Goal: Task Accomplishment & Management: Use online tool/utility

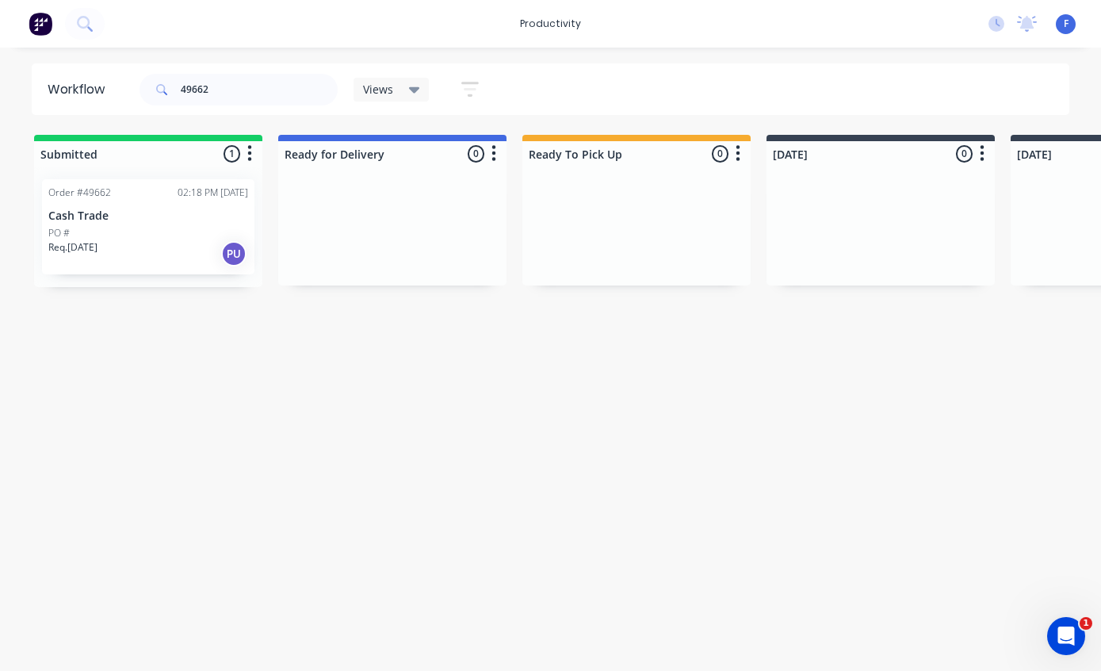
click at [118, 207] on div "Order #49662 02:18 PM [DATE] Cash Trade PO # Req. [DATE] PU" at bounding box center [148, 226] width 213 height 95
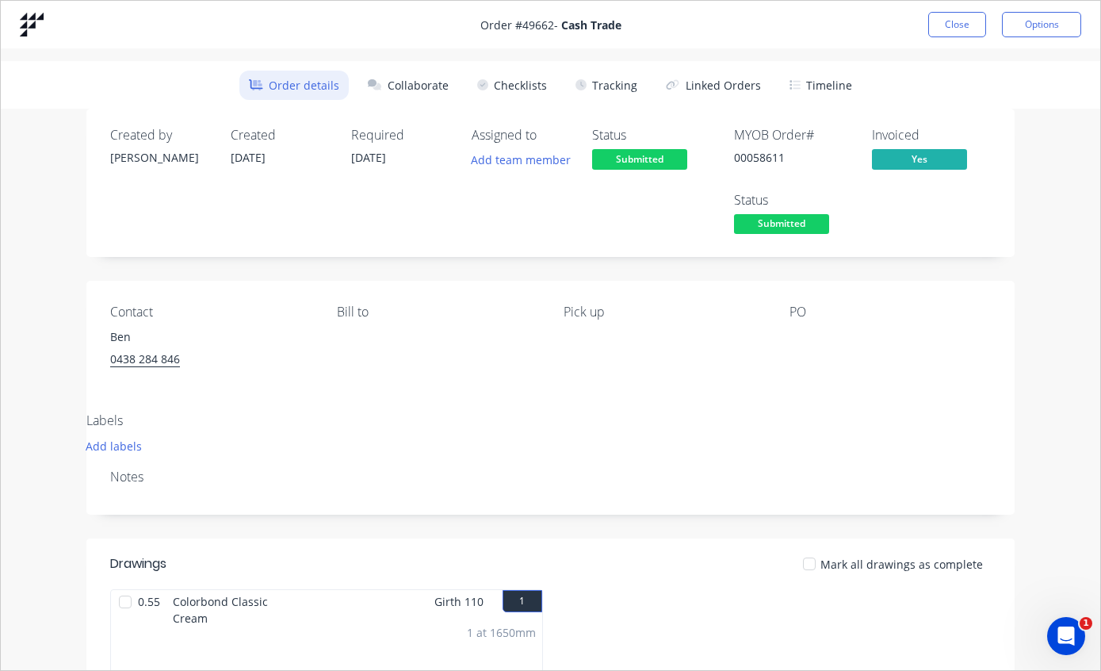
click at [619, 80] on button "Tracking" at bounding box center [606, 85] width 81 height 29
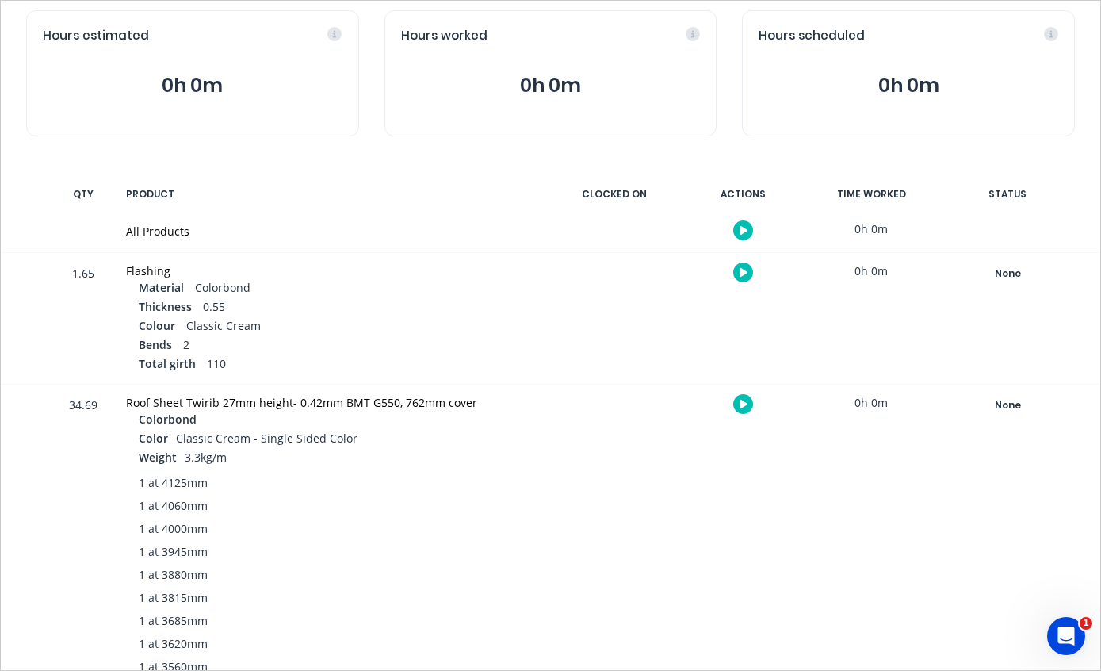
scroll to position [165, 0]
click at [1001, 408] on div "None" at bounding box center [1008, 406] width 114 height 21
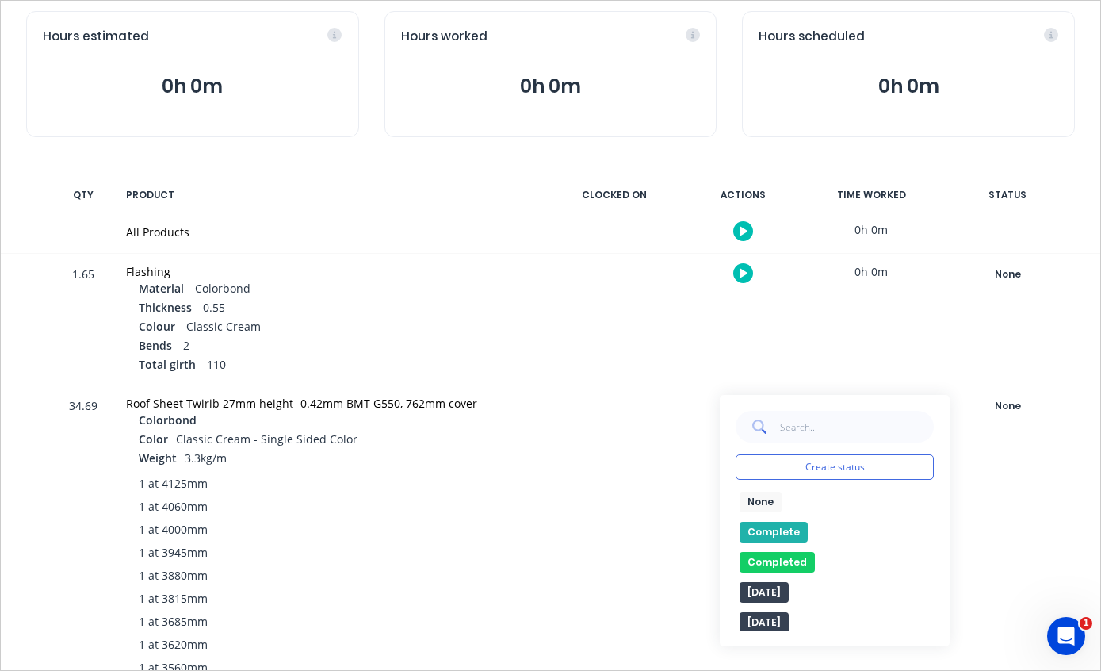
click at [764, 530] on button "Complete" at bounding box center [774, 532] width 68 height 21
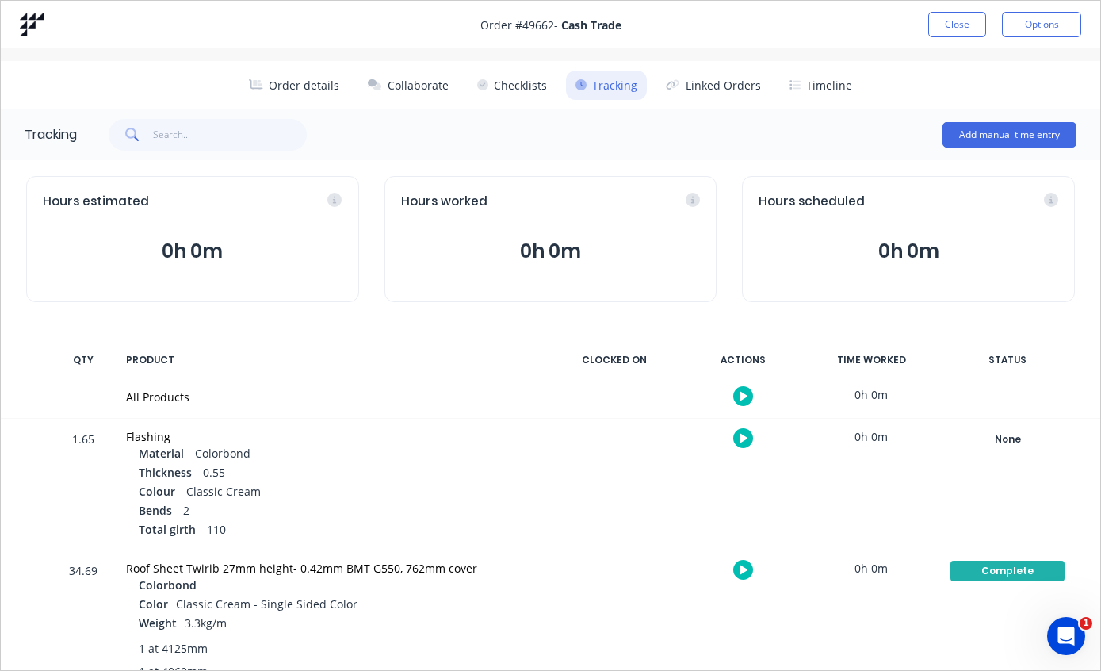
scroll to position [0, 0]
click at [956, 25] on button "Close" at bounding box center [958, 24] width 58 height 25
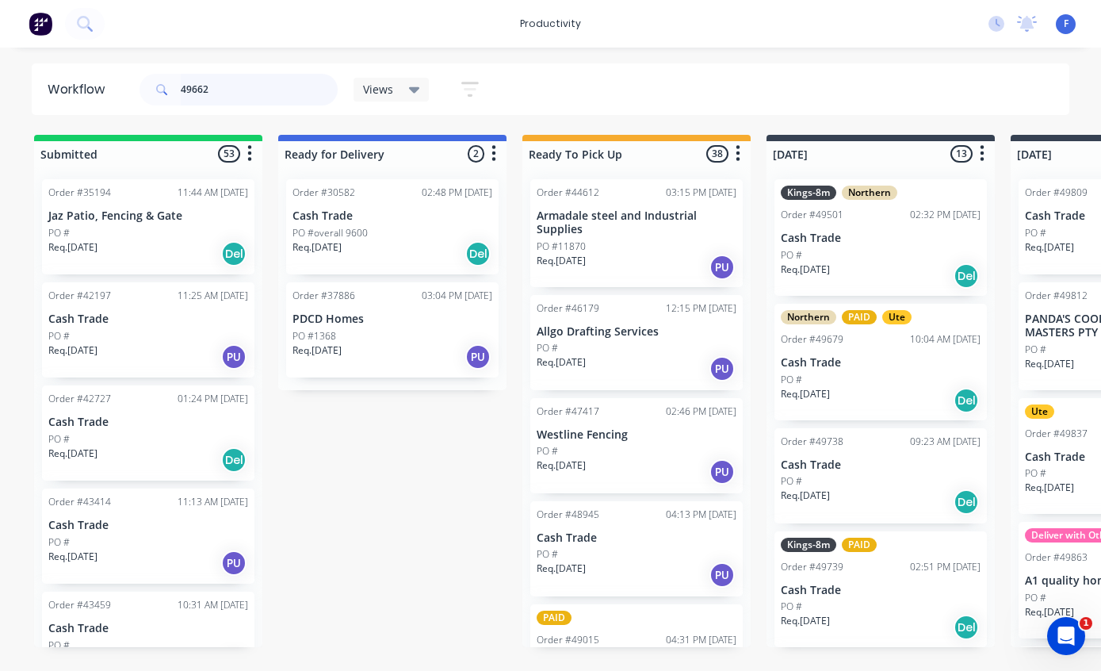
click at [270, 95] on input "49662" at bounding box center [259, 90] width 157 height 32
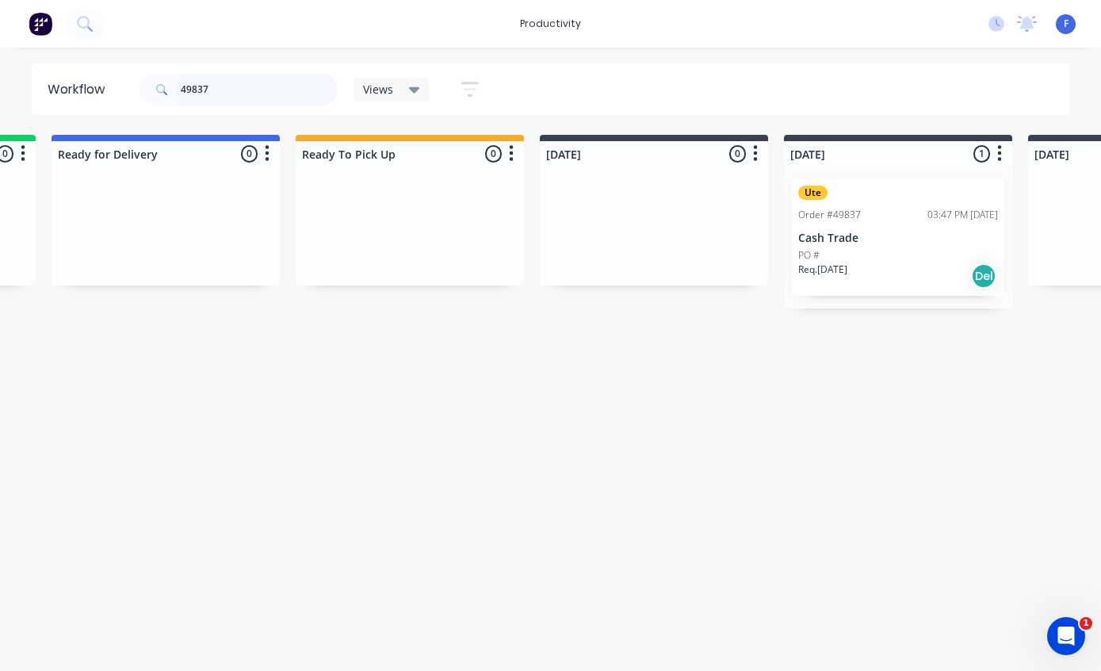
scroll to position [0, 229]
click at [861, 212] on div "Order #49837 03:47 PM [DATE]" at bounding box center [896, 215] width 200 height 14
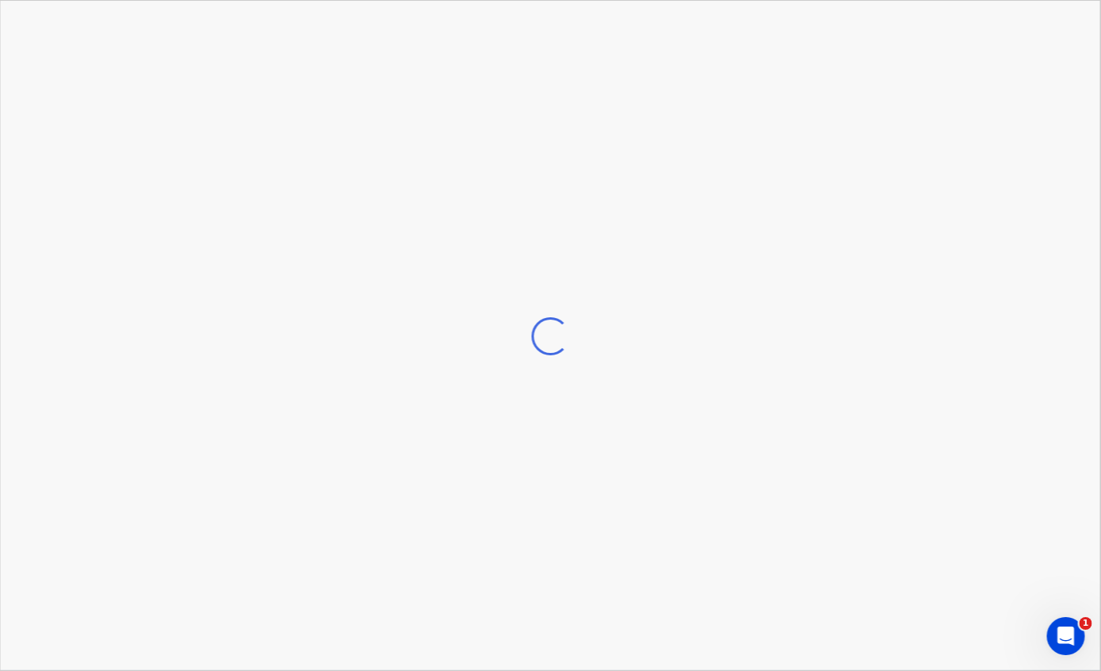
scroll to position [0, 230]
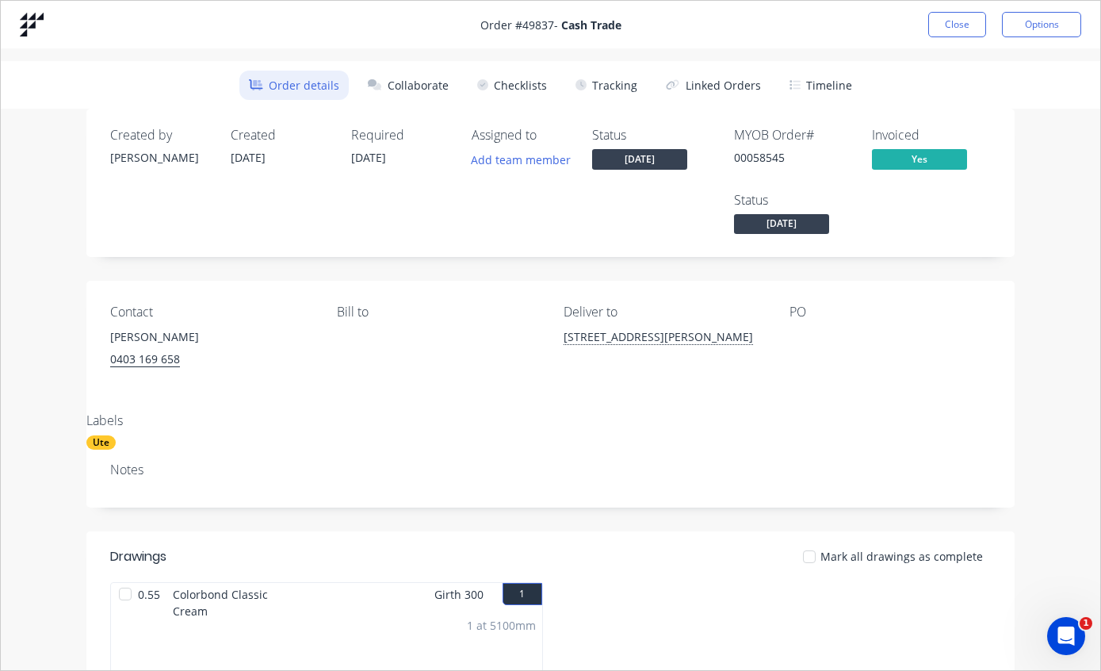
click at [615, 85] on button "Tracking" at bounding box center [606, 85] width 81 height 29
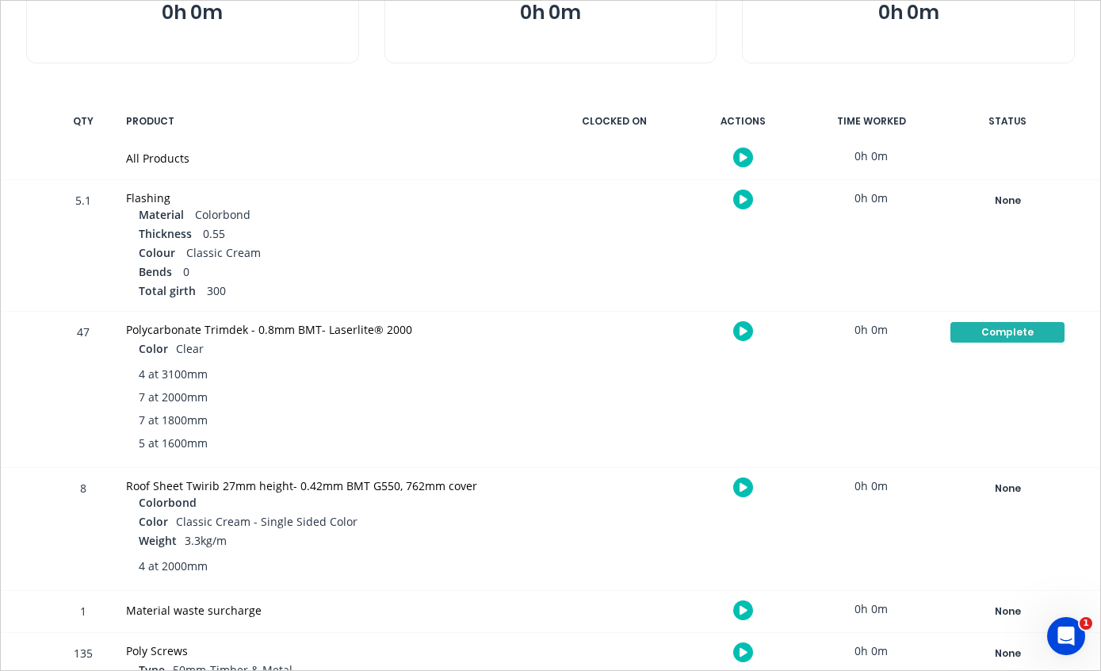
scroll to position [237, 0]
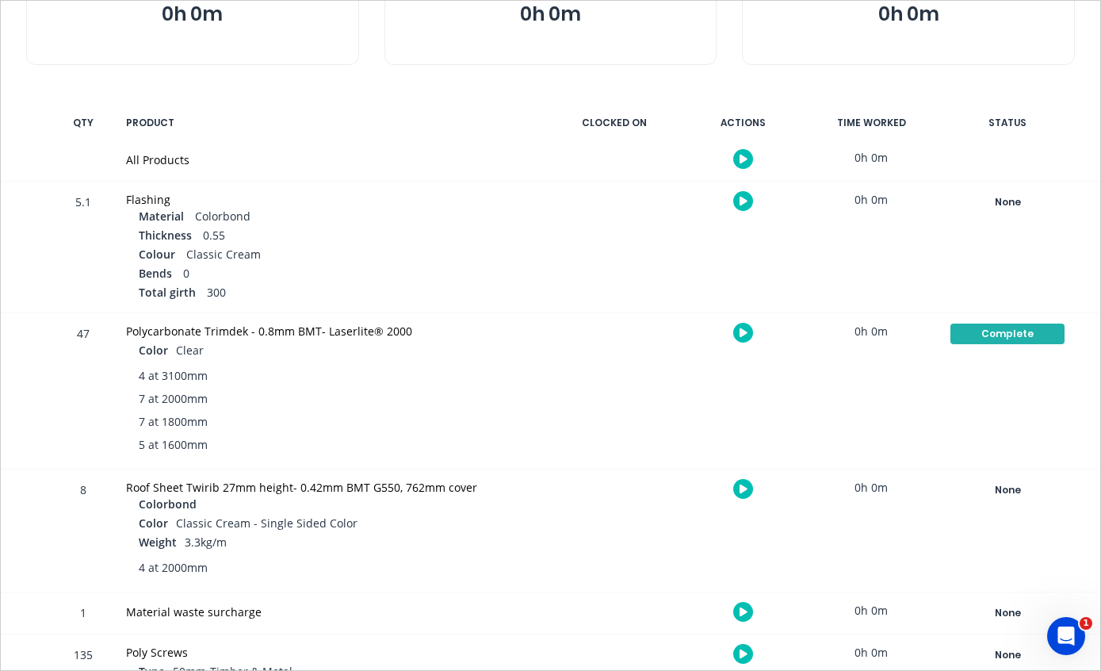
click at [1008, 481] on div "None" at bounding box center [1008, 490] width 114 height 21
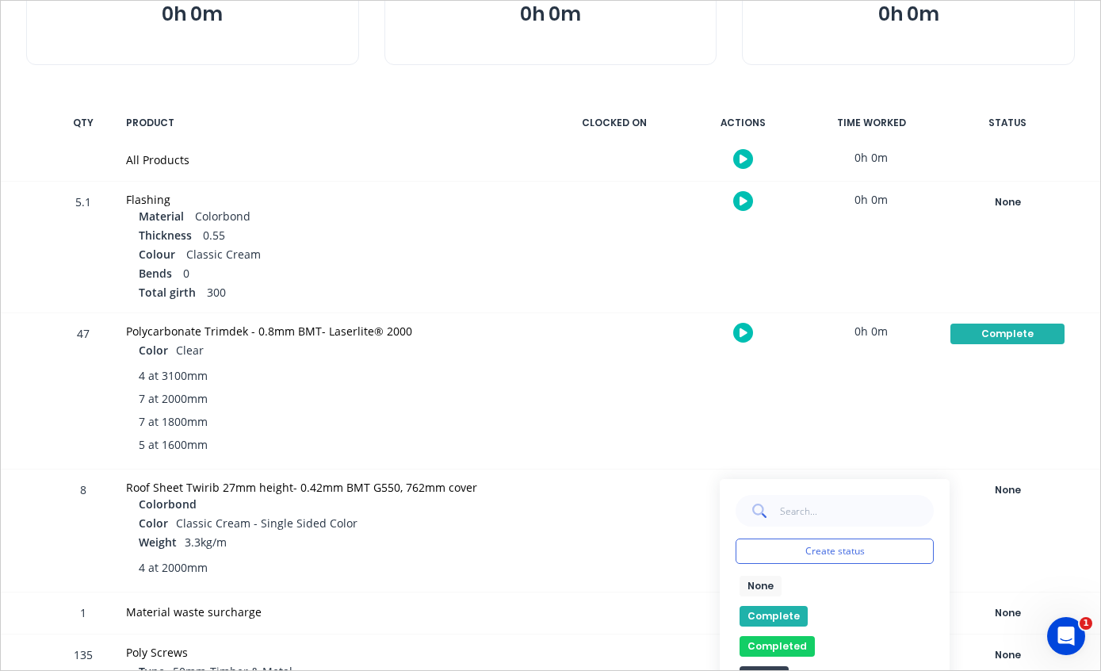
click at [766, 612] on button "Complete" at bounding box center [774, 616] width 68 height 21
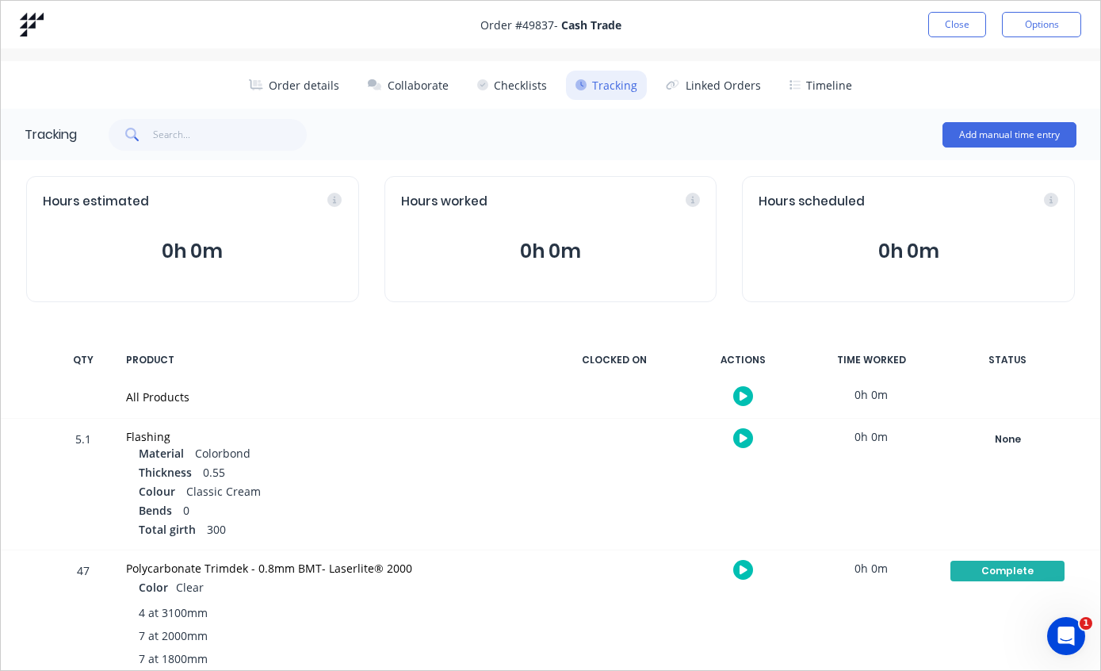
scroll to position [0, 0]
click at [956, 24] on button "Close" at bounding box center [958, 24] width 58 height 25
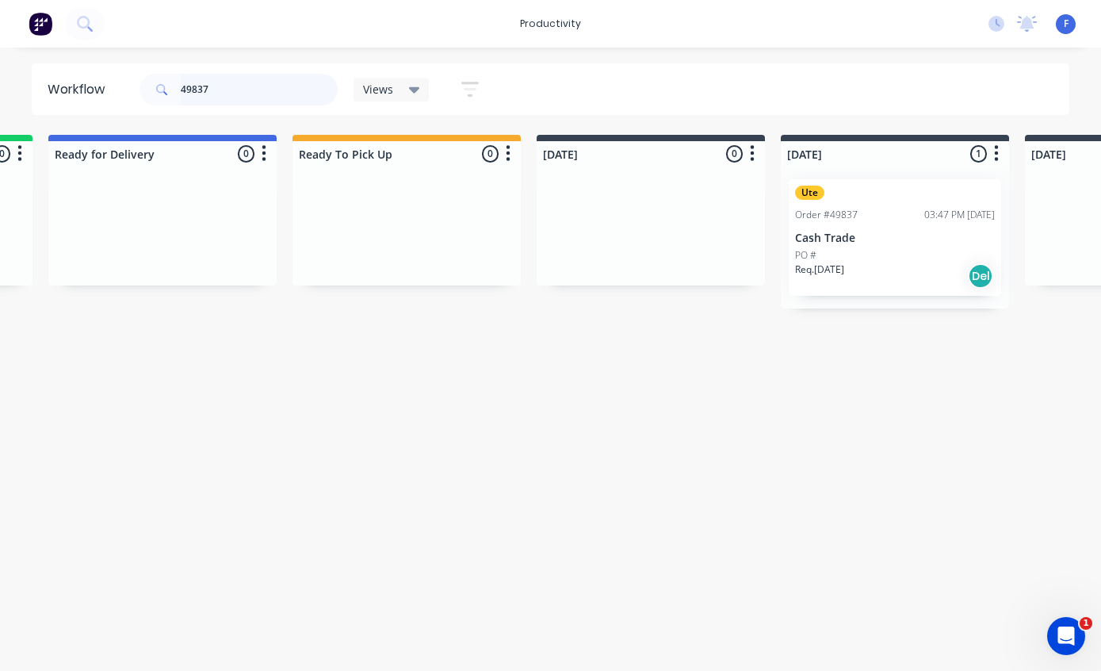
scroll to position [0, 229]
click at [262, 103] on input "49837" at bounding box center [259, 90] width 157 height 32
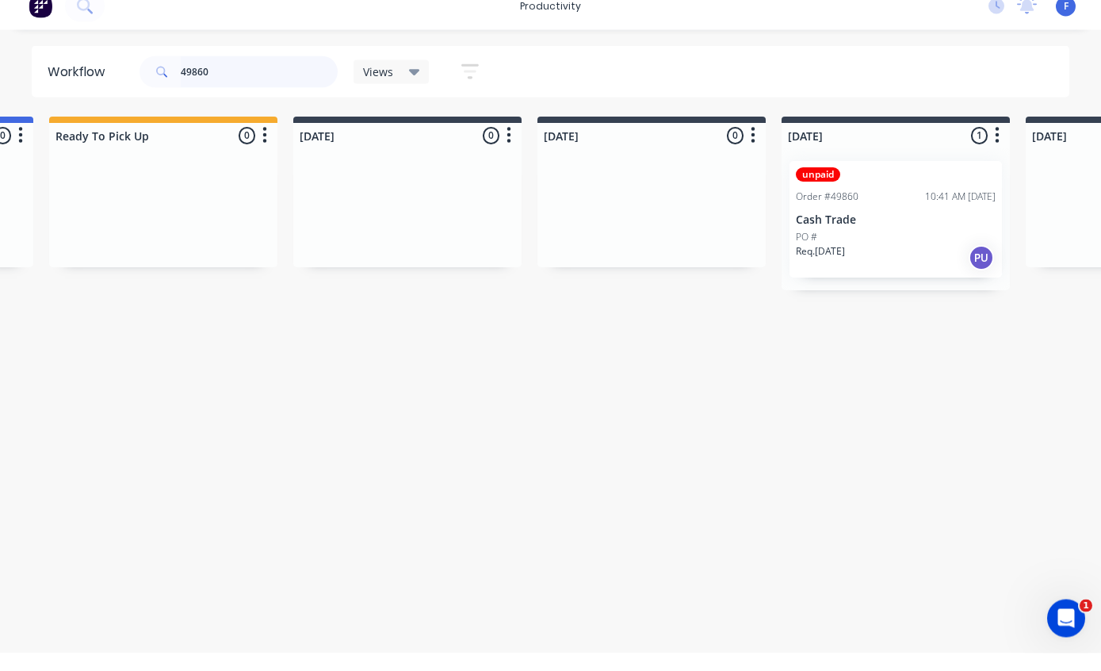
scroll to position [0, 484]
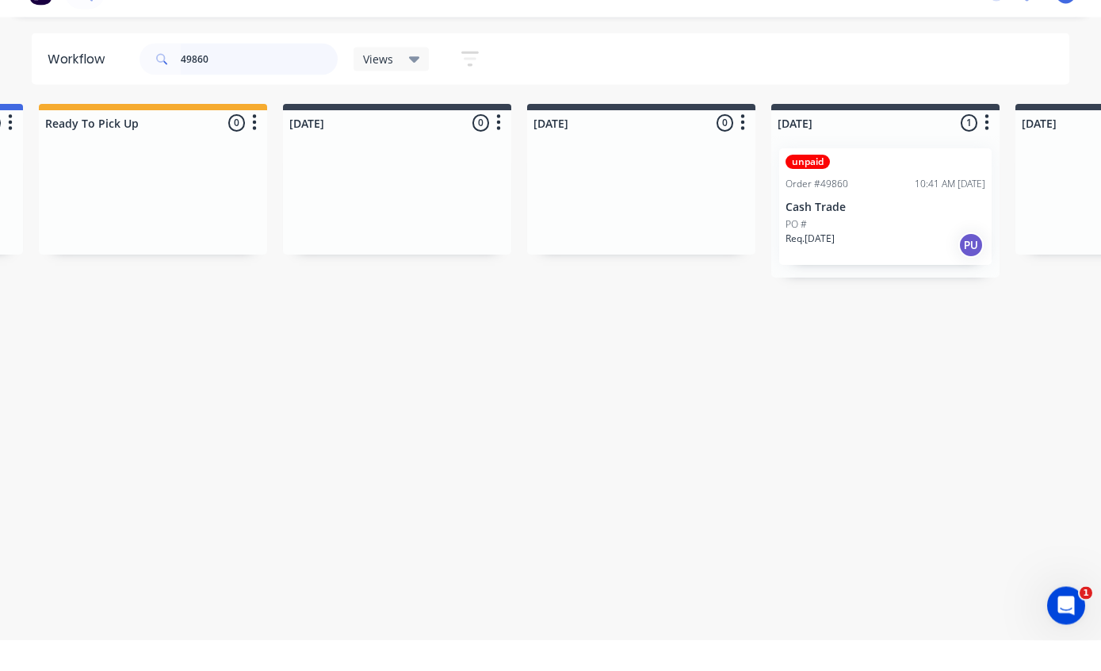
type input "49860"
click at [879, 192] on div "unpaid Order #49860 10:41 AM [DATE] Cash Trade PO # Req. [DATE] PU" at bounding box center [886, 237] width 213 height 117
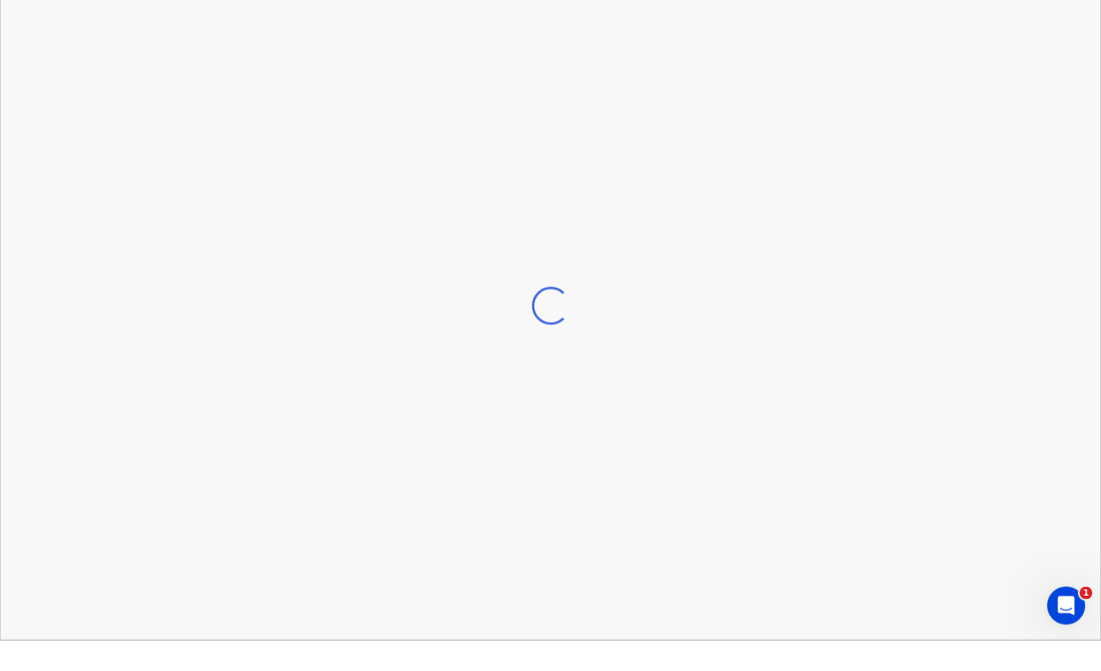
scroll to position [31, 484]
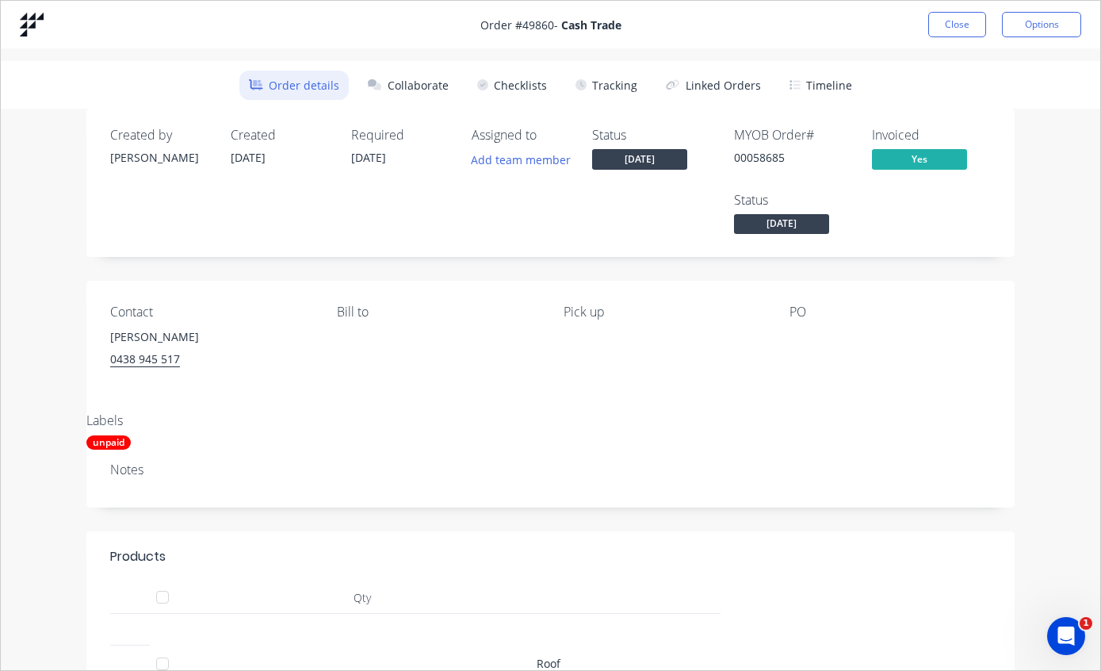
click at [613, 75] on button "Tracking" at bounding box center [606, 85] width 81 height 29
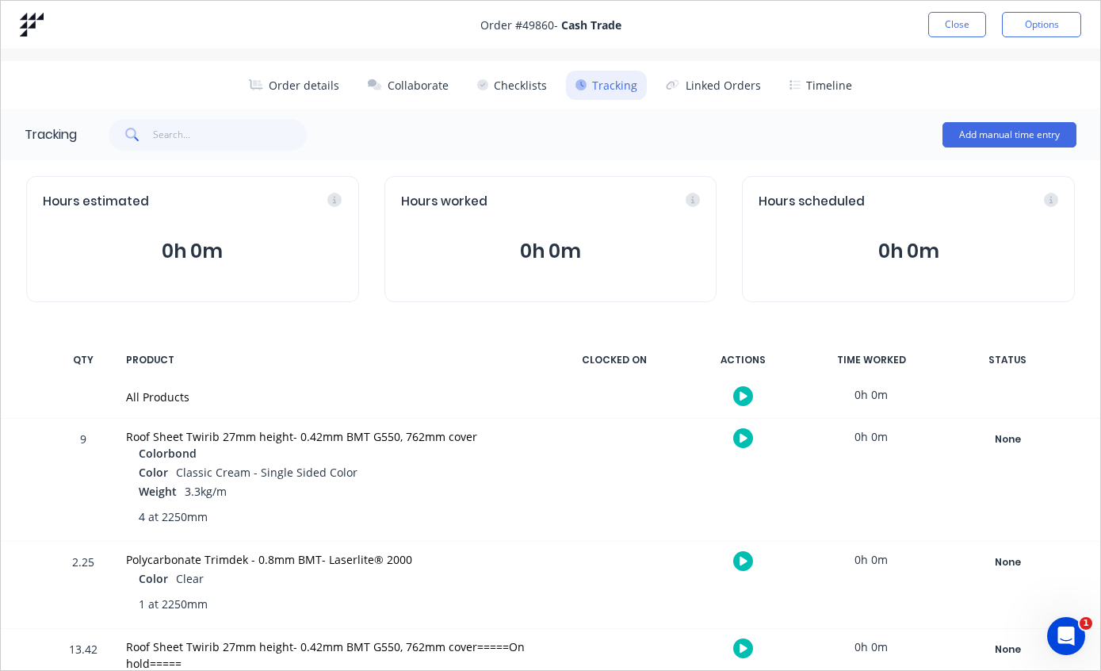
click at [1009, 431] on div "None" at bounding box center [1008, 439] width 114 height 21
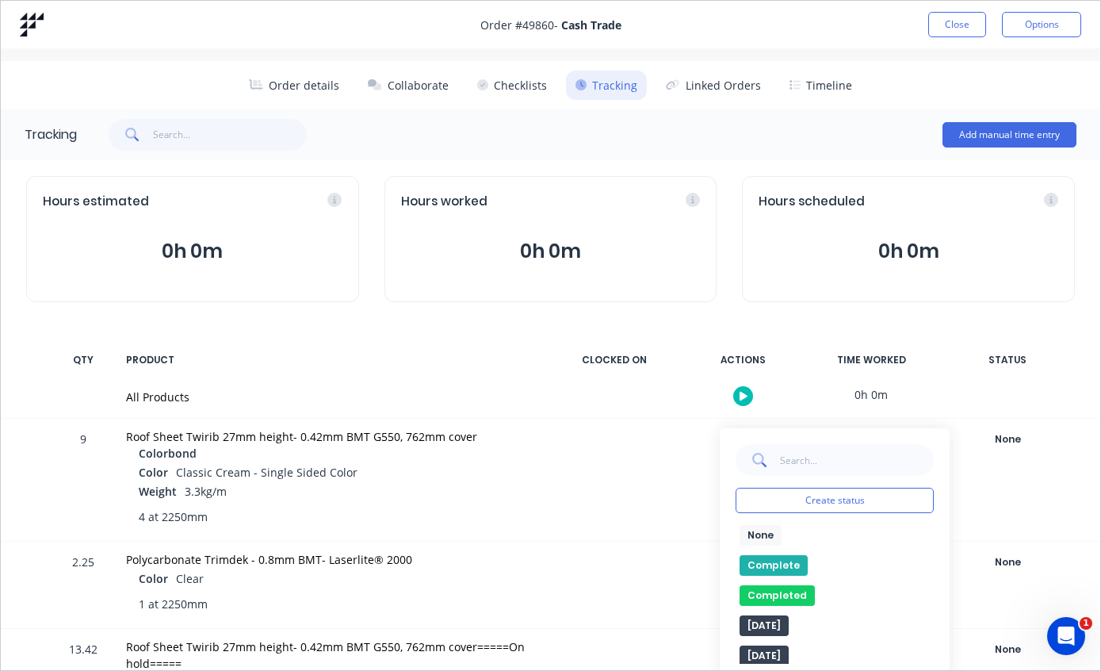
click at [780, 555] on button "Complete" at bounding box center [774, 565] width 68 height 21
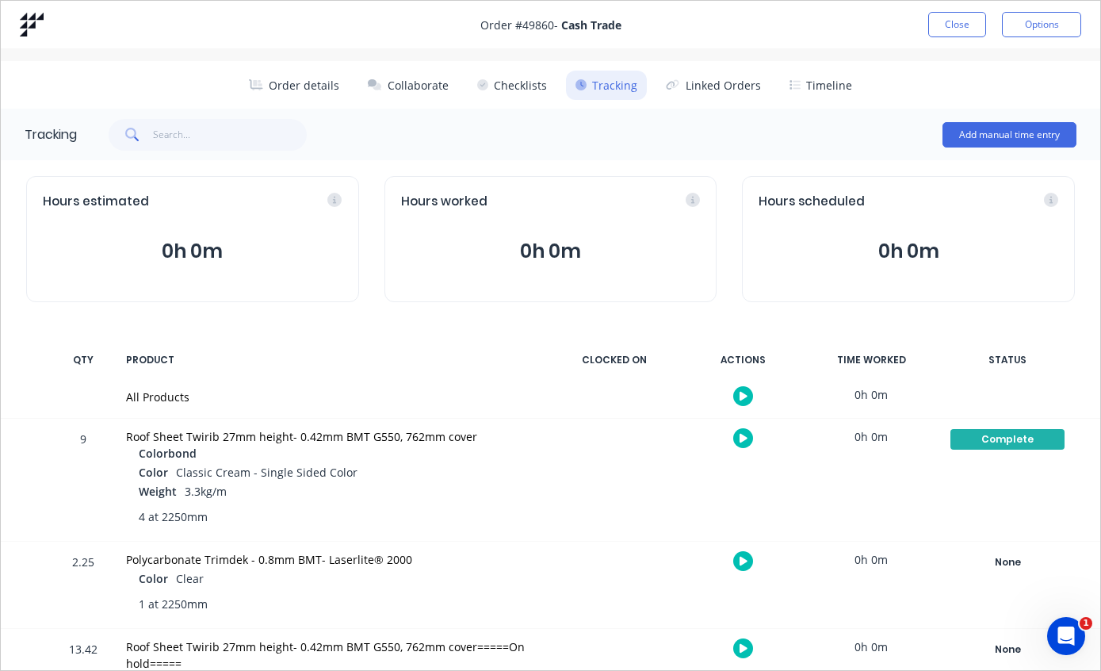
click at [960, 19] on button "Close" at bounding box center [958, 24] width 58 height 25
